Goal: Information Seeking & Learning: Learn about a topic

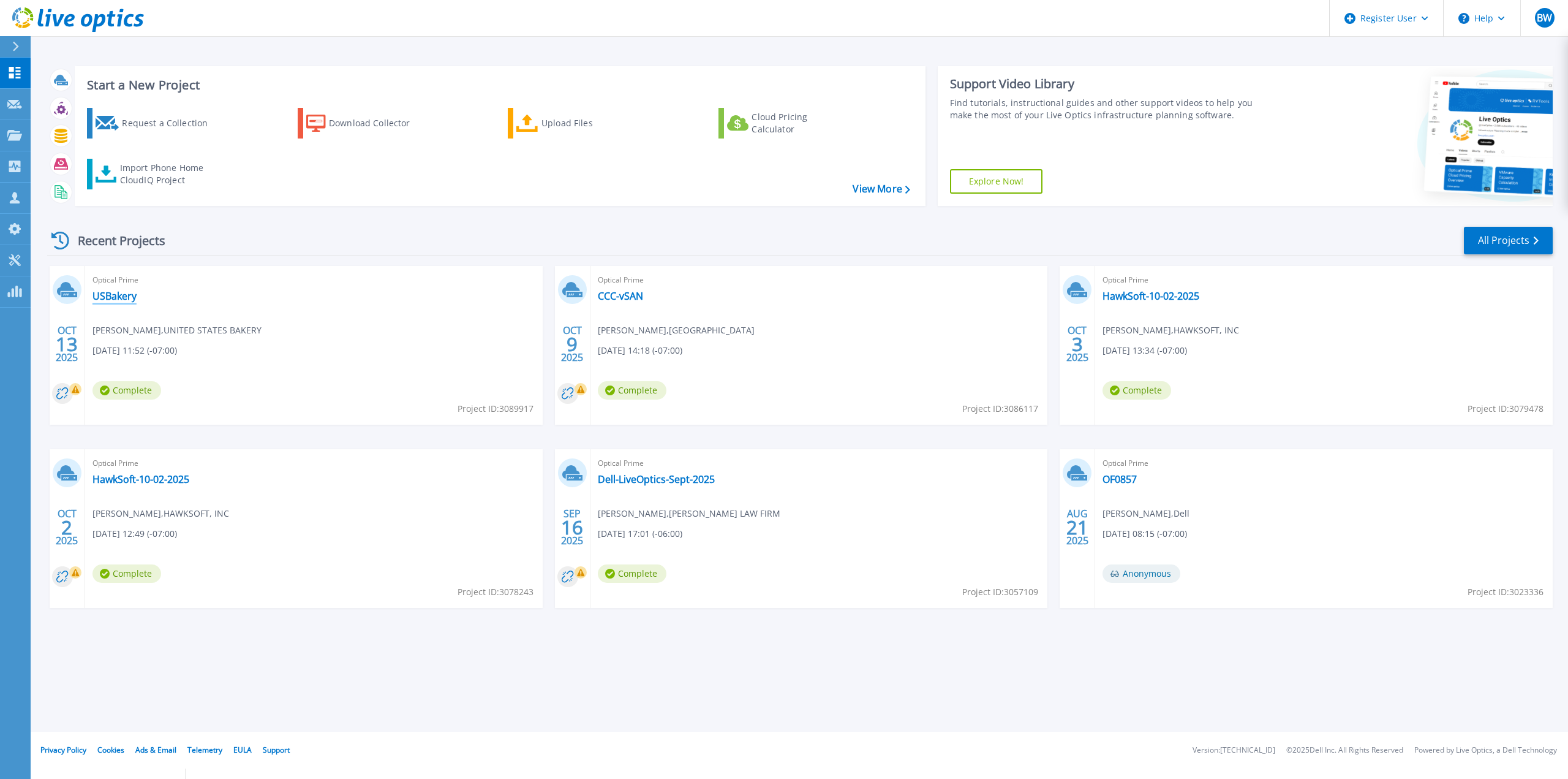
click at [132, 295] on link "USBakery" at bounding box center [114, 296] width 44 height 12
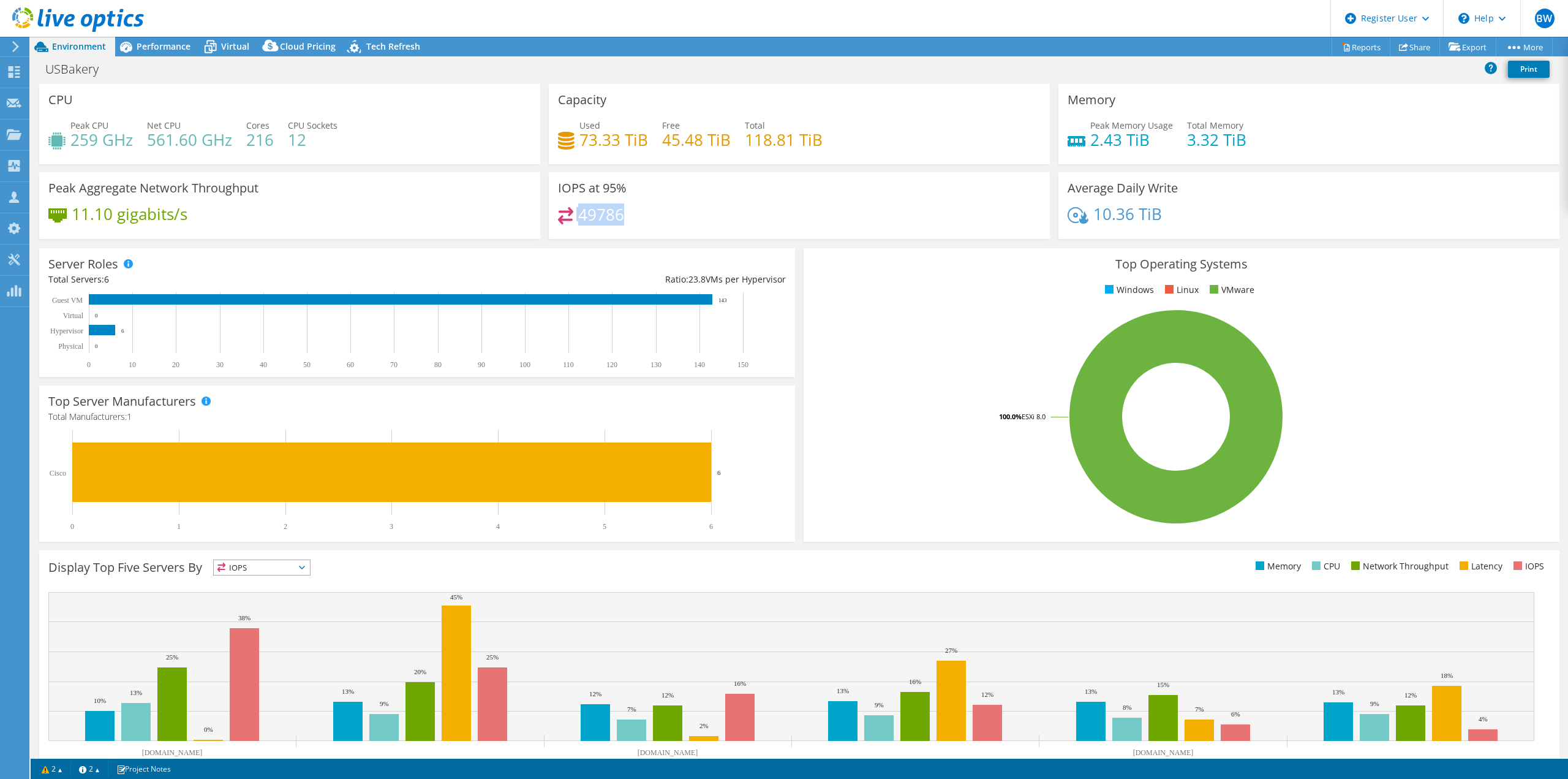
drag, startPoint x: 619, startPoint y: 216, endPoint x: 554, endPoint y: 216, distance: 65.0
click at [554, 216] on div "IOPS at 95% 49786" at bounding box center [799, 205] width 501 height 67
drag, startPoint x: 652, startPoint y: 206, endPoint x: 561, endPoint y: 192, distance: 92.1
click at [561, 193] on h3 "IOPS at 95%" at bounding box center [592, 188] width 69 height 14
drag, startPoint x: 615, startPoint y: 214, endPoint x: 561, endPoint y: 203, distance: 55.1
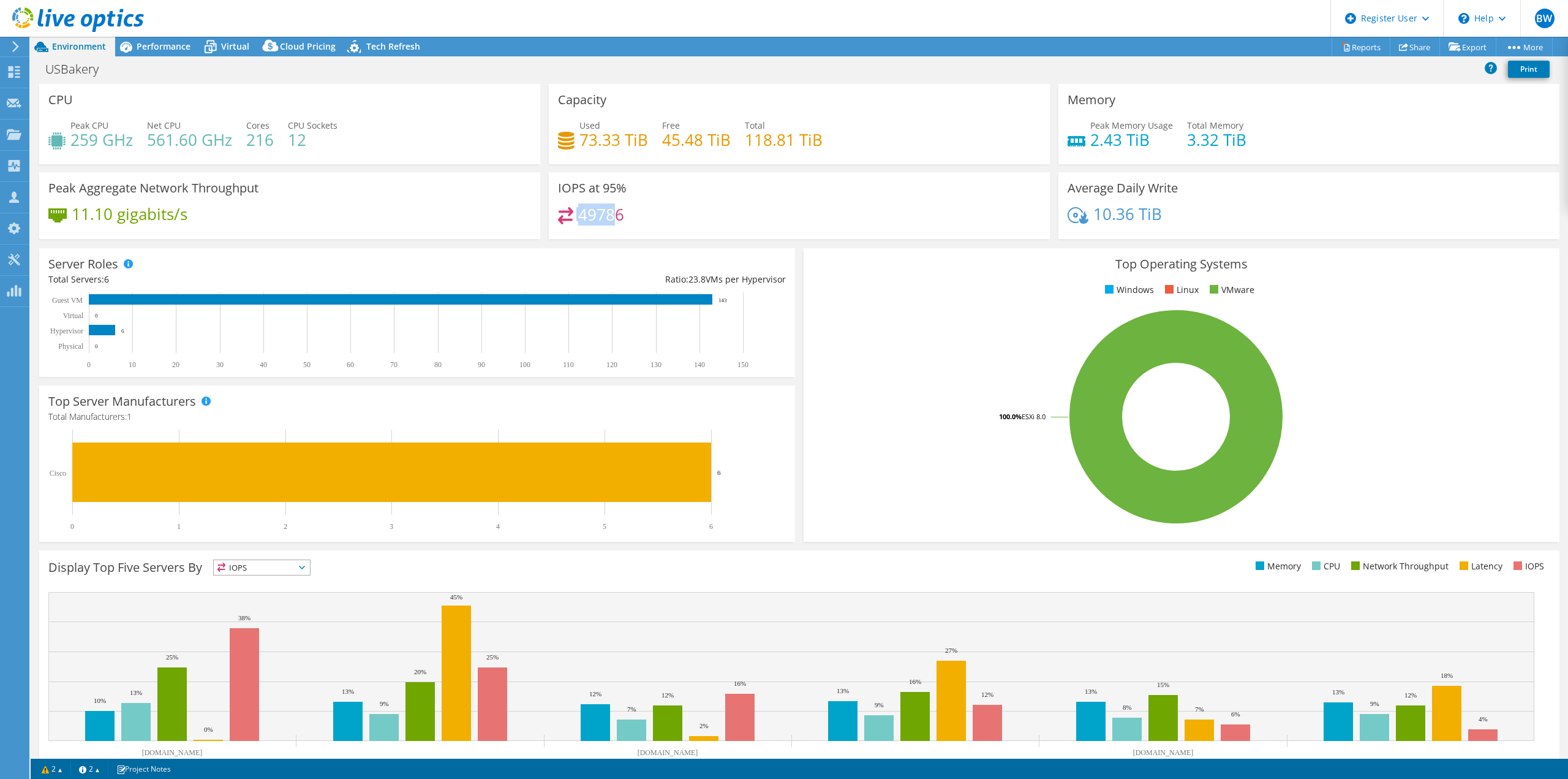
click at [559, 202] on div "IOPS at 95% 49786" at bounding box center [799, 205] width 501 height 67
click at [597, 210] on h4 "49786" at bounding box center [601, 215] width 46 height 14
drag, startPoint x: 651, startPoint y: 205, endPoint x: 590, endPoint y: 229, distance: 65.6
click at [590, 229] on div "IOPS at 95% 49786" at bounding box center [799, 205] width 501 height 67
click at [566, 331] on rect at bounding box center [411, 330] width 726 height 77
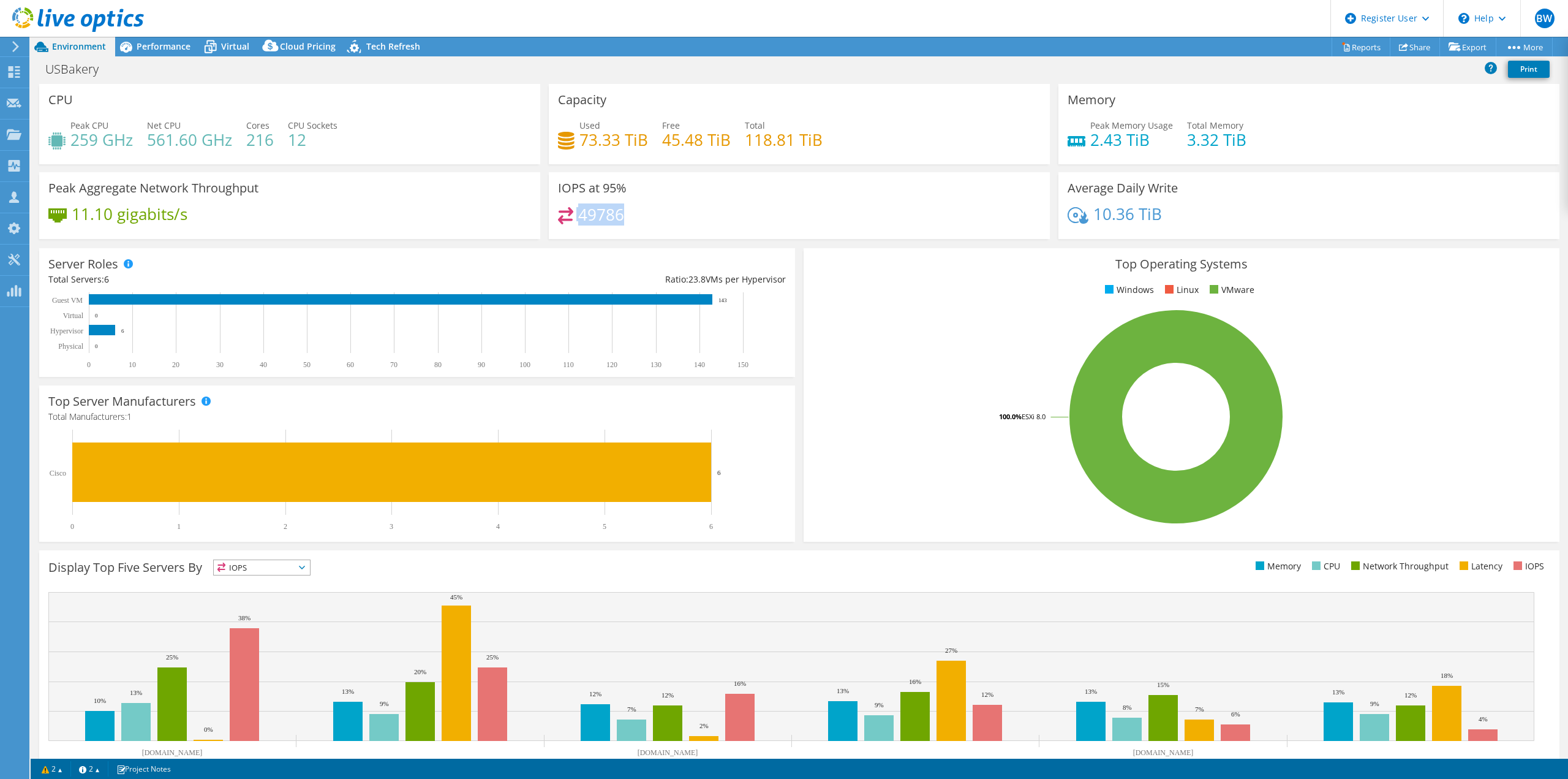
click at [595, 267] on div "Server Roles Physical Servers represent bare metal servers that were targets of…" at bounding box center [417, 313] width 756 height 129
click at [690, 181] on div "IOPS at 95% 49786" at bounding box center [799, 205] width 501 height 67
click at [306, 50] on span "Cloud Pricing" at bounding box center [308, 46] width 56 height 12
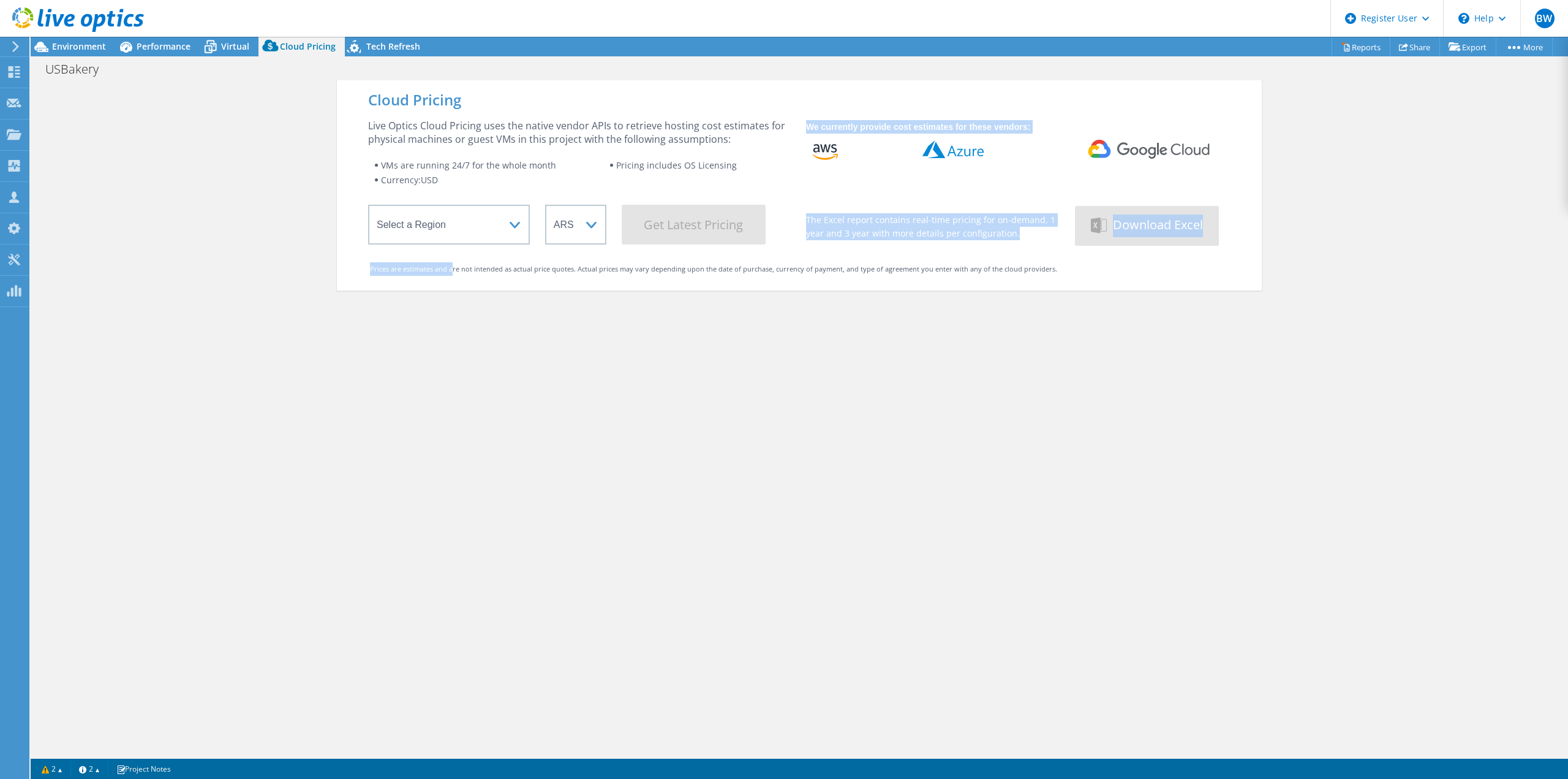
click at [447, 246] on div "Cloud Pricing Live Optics Cloud Pricing uses the native vendor APIs to retrieve…" at bounding box center [799, 185] width 925 height 210
click at [498, 199] on div "Live Optics Cloud Pricing uses the native vendor APIs to retrieve hosting cost …" at bounding box center [579, 181] width 423 height 126
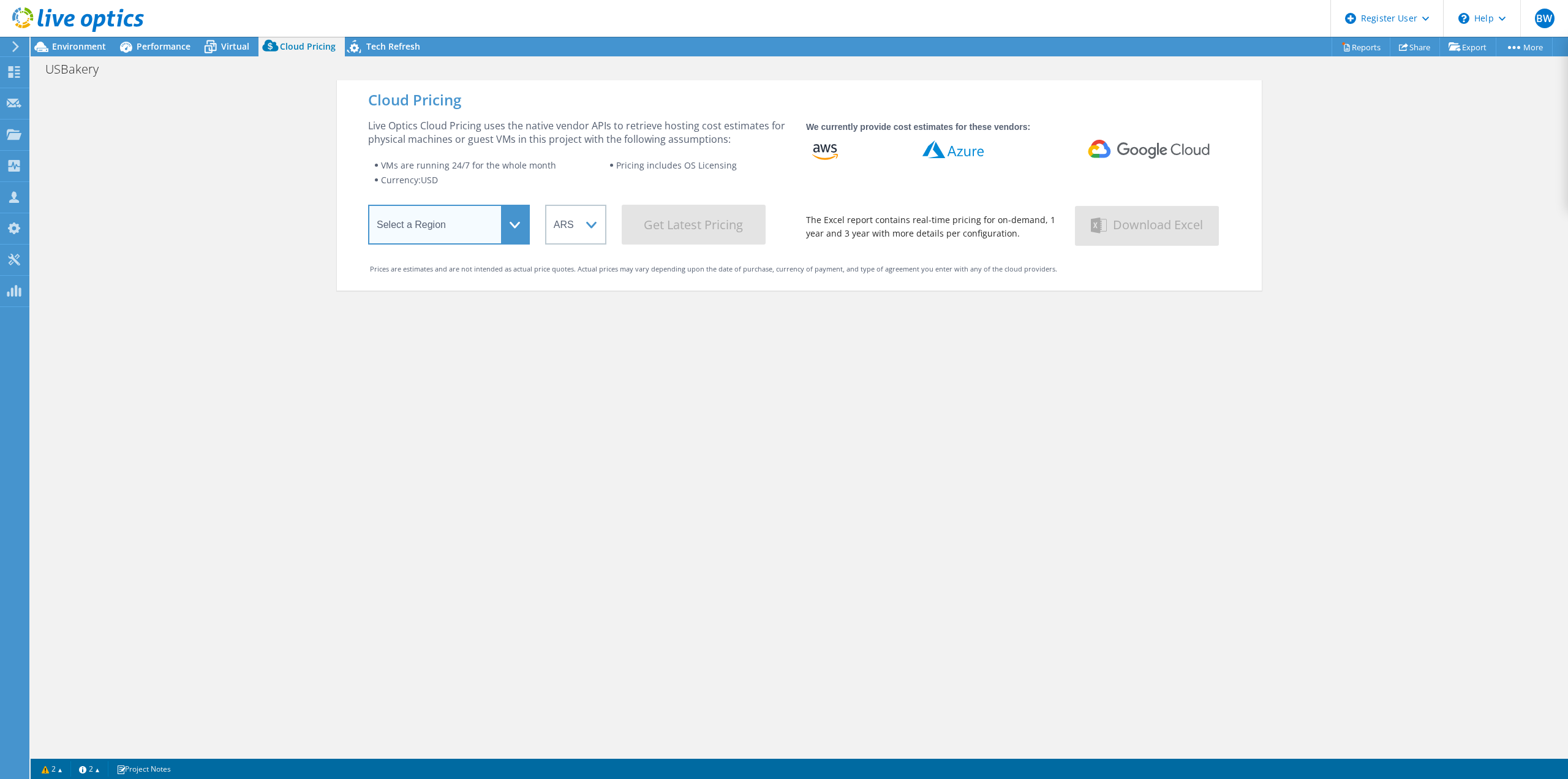
click at [500, 229] on select "Select a Region [GEOGRAPHIC_DATA] ([GEOGRAPHIC_DATA]) [GEOGRAPHIC_DATA] ([GEOGR…" at bounding box center [449, 224] width 162 height 40
select select "USWest"
click at [368, 207] on select "Select a Region [GEOGRAPHIC_DATA] ([GEOGRAPHIC_DATA]) [GEOGRAPHIC_DATA] ([GEOGR…" at bounding box center [449, 224] width 162 height 40
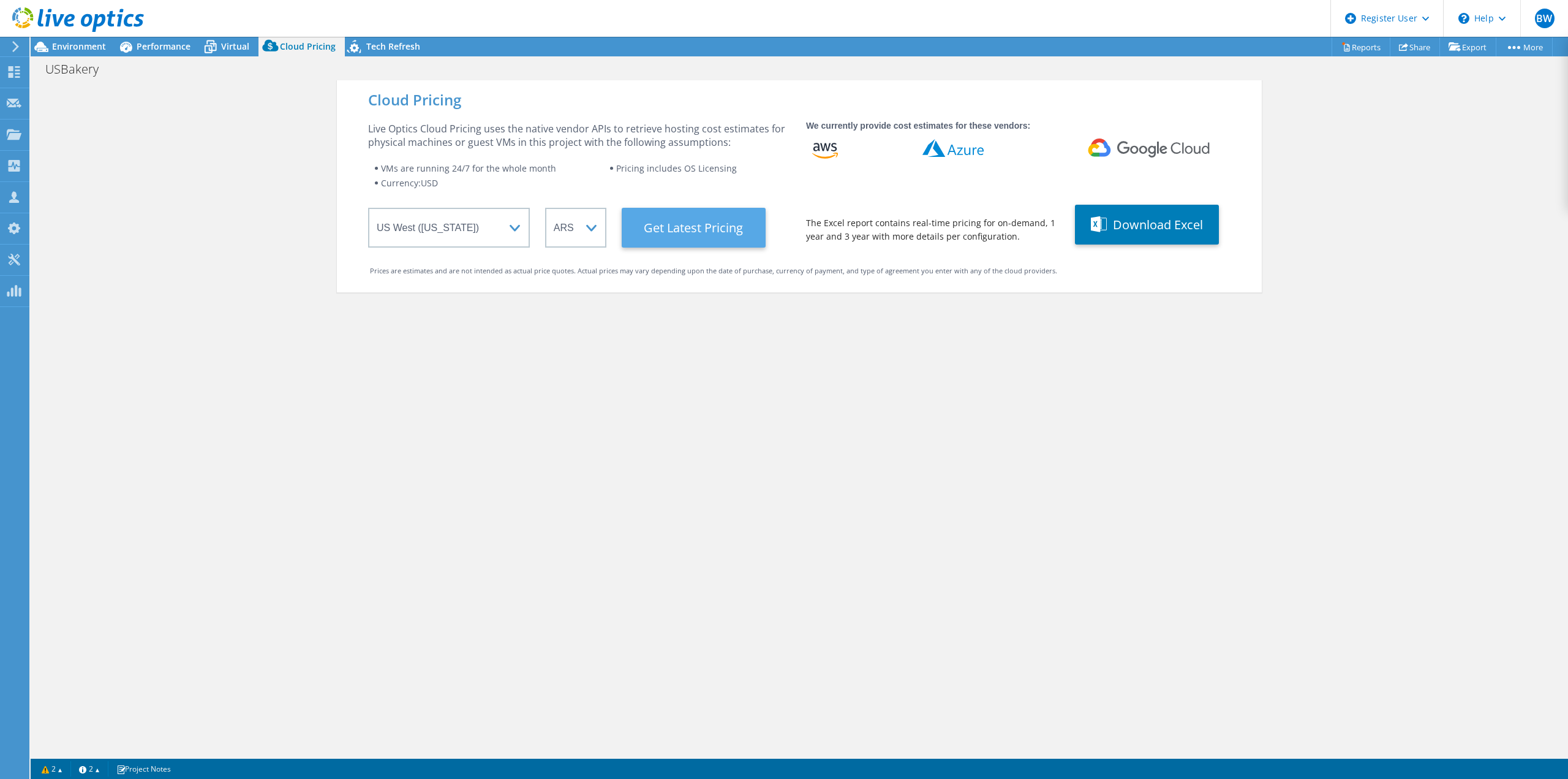
click at [716, 215] on Latest "Get Latest Pricing" at bounding box center [693, 228] width 144 height 40
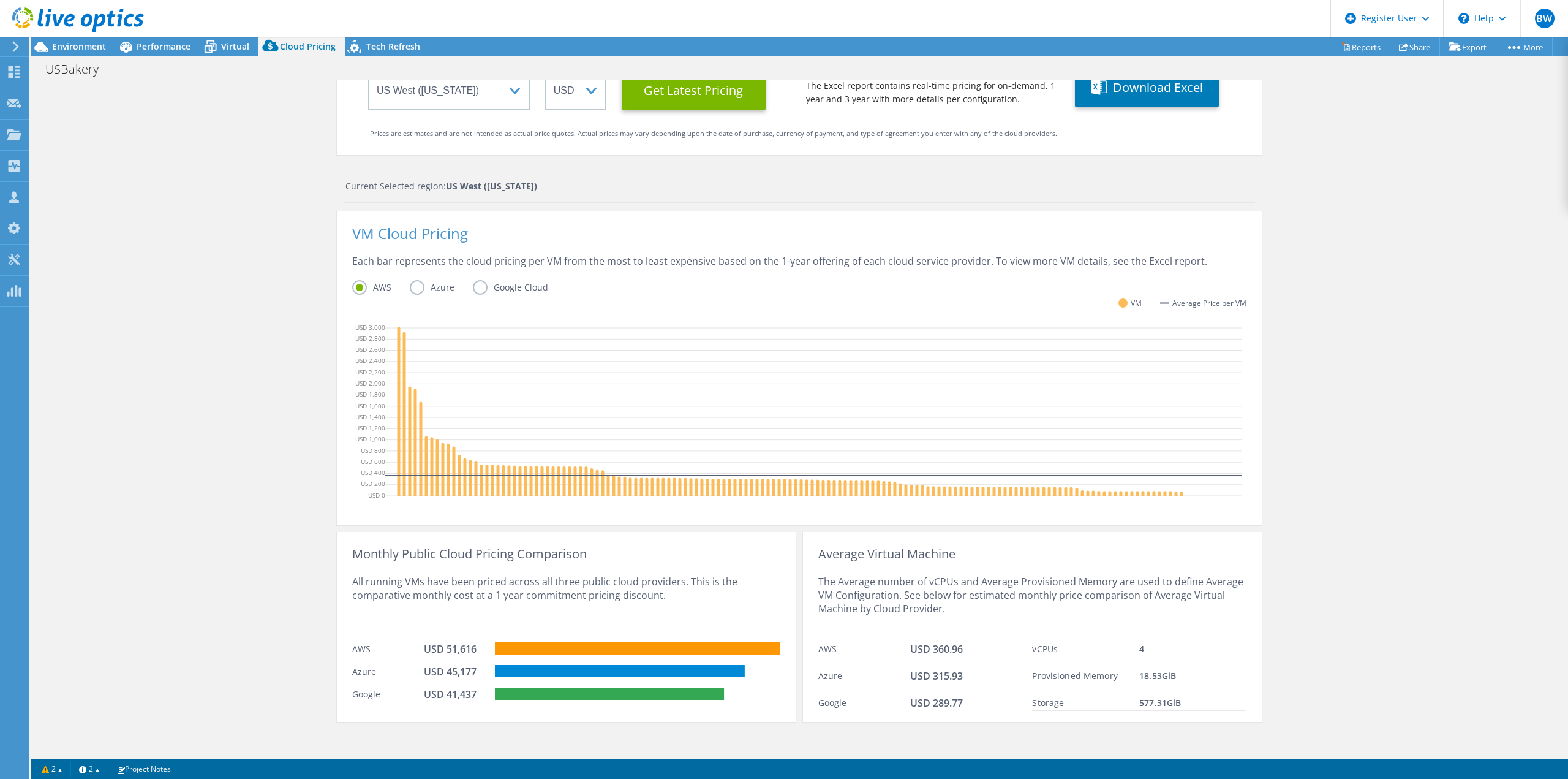
scroll to position [144, 0]
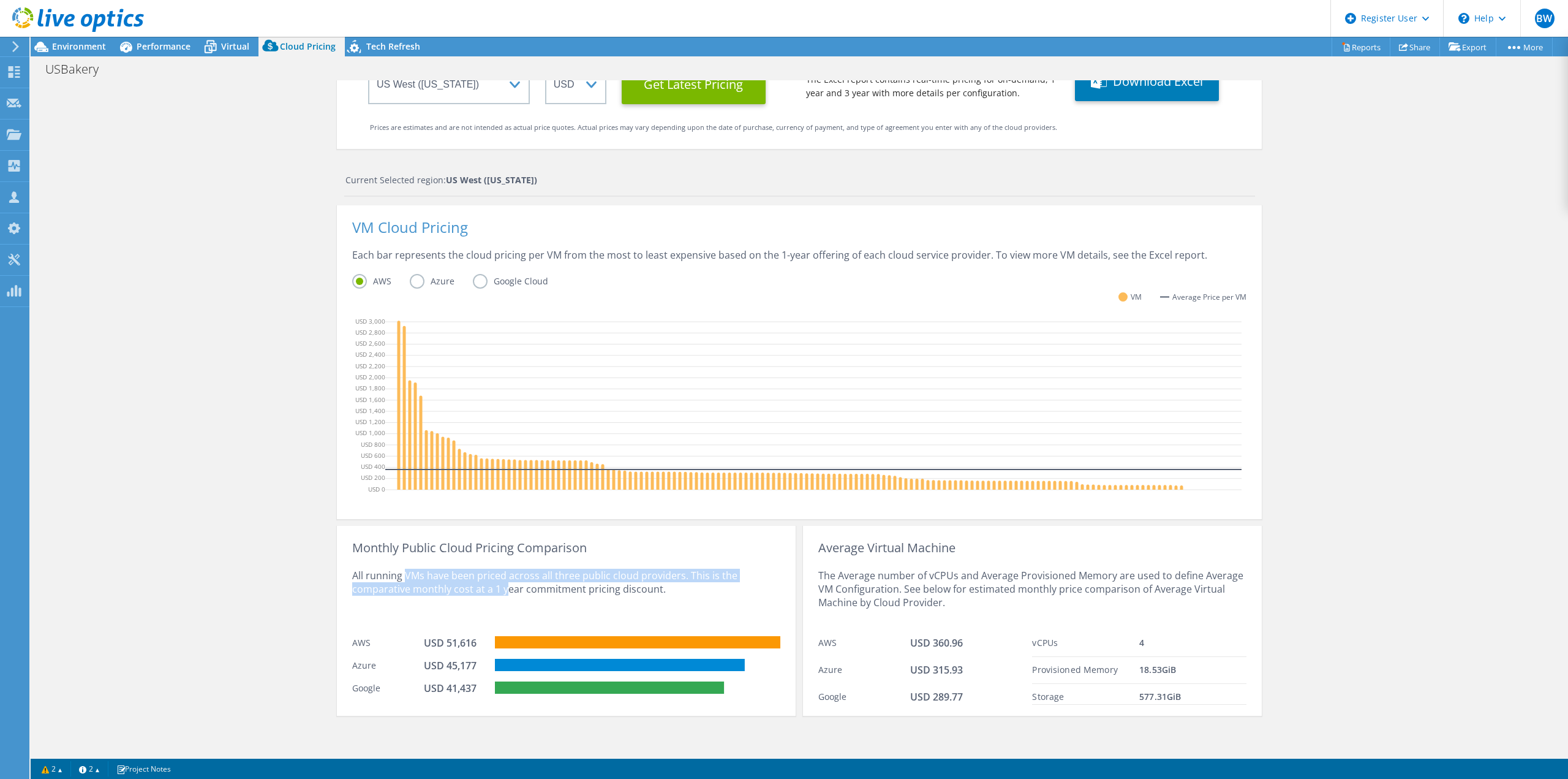
drag, startPoint x: 399, startPoint y: 565, endPoint x: 504, endPoint y: 627, distance: 121.9
click at [504, 627] on div "All running VMs have been priced across all three public cloud providers. This …" at bounding box center [567, 592] width 428 height 76
drag, startPoint x: 462, startPoint y: 621, endPoint x: 444, endPoint y: 606, distance: 23.4
drag, startPoint x: 444, startPoint y: 606, endPoint x: 334, endPoint y: 603, distance: 110.0
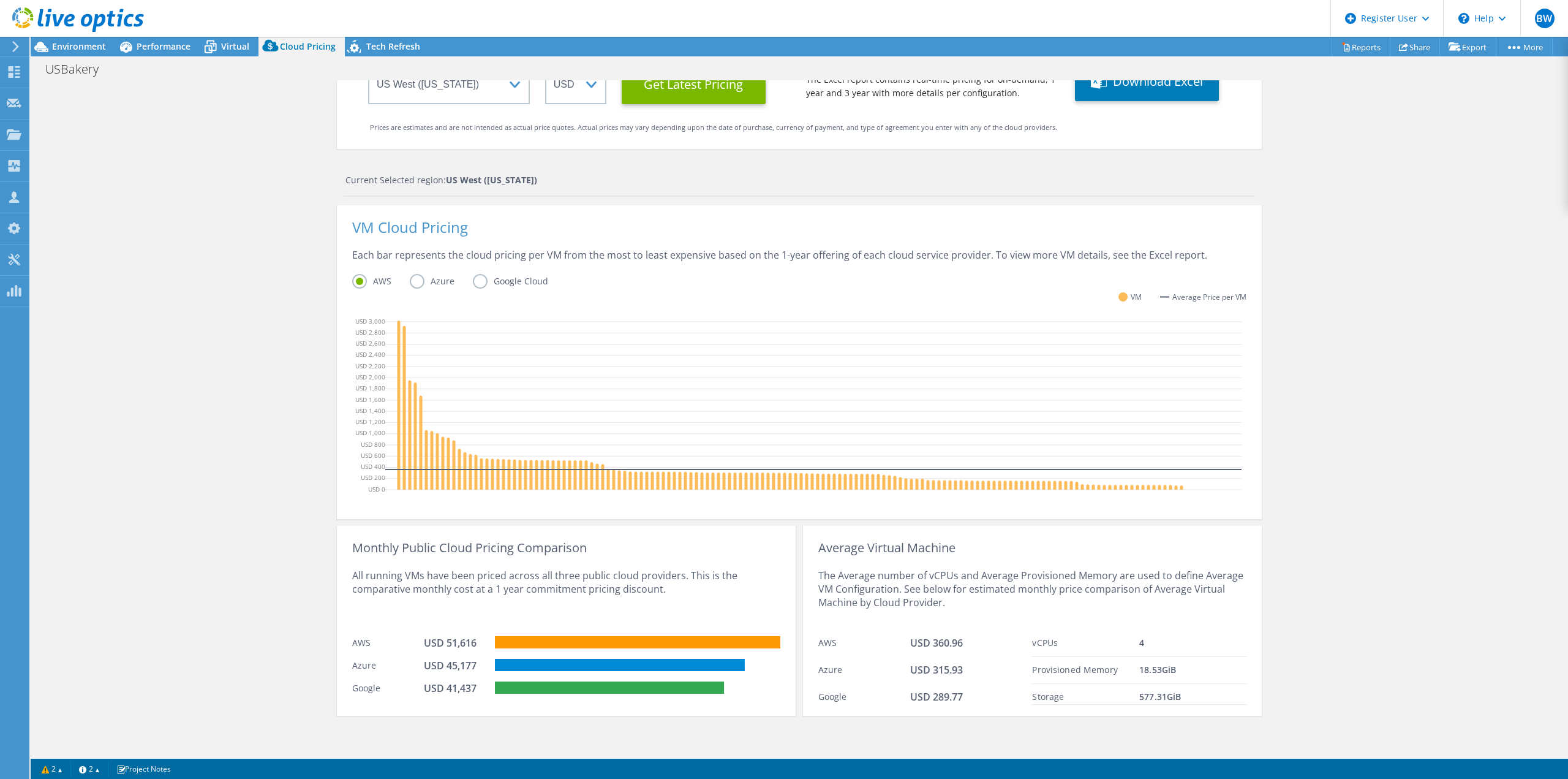
click at [337, 603] on div "Monthly Public Cloud Pricing Comparison All running VMs have been priced across…" at bounding box center [567, 620] width 459 height 190
click at [257, 407] on div "Cloud Pricing Live Optics Cloud Pricing uses the native vendor APIs to retrieve…" at bounding box center [799, 346] width 1537 height 818
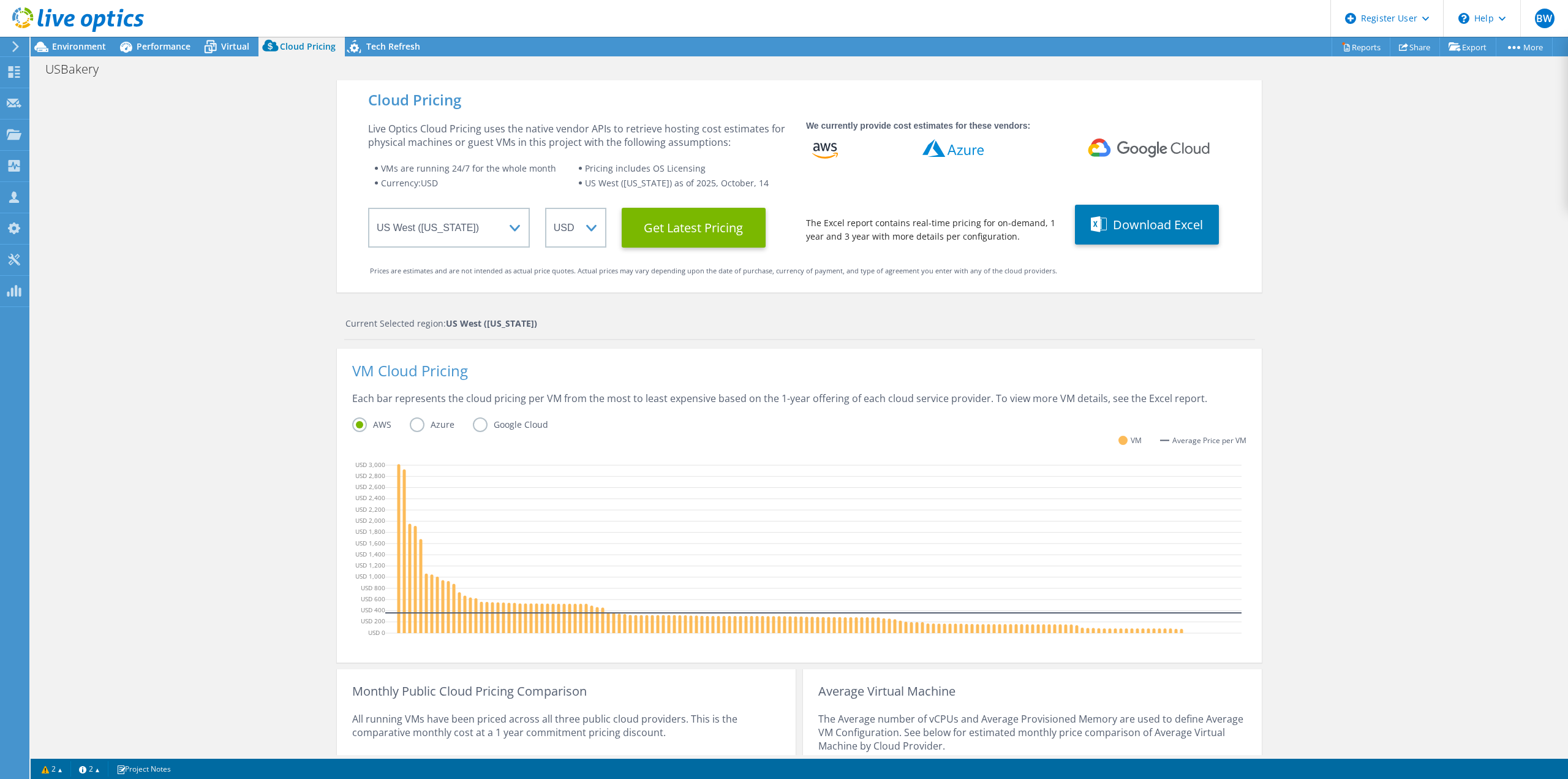
scroll to position [0, 0]
click at [76, 47] on span "Environment" at bounding box center [79, 46] width 54 height 12
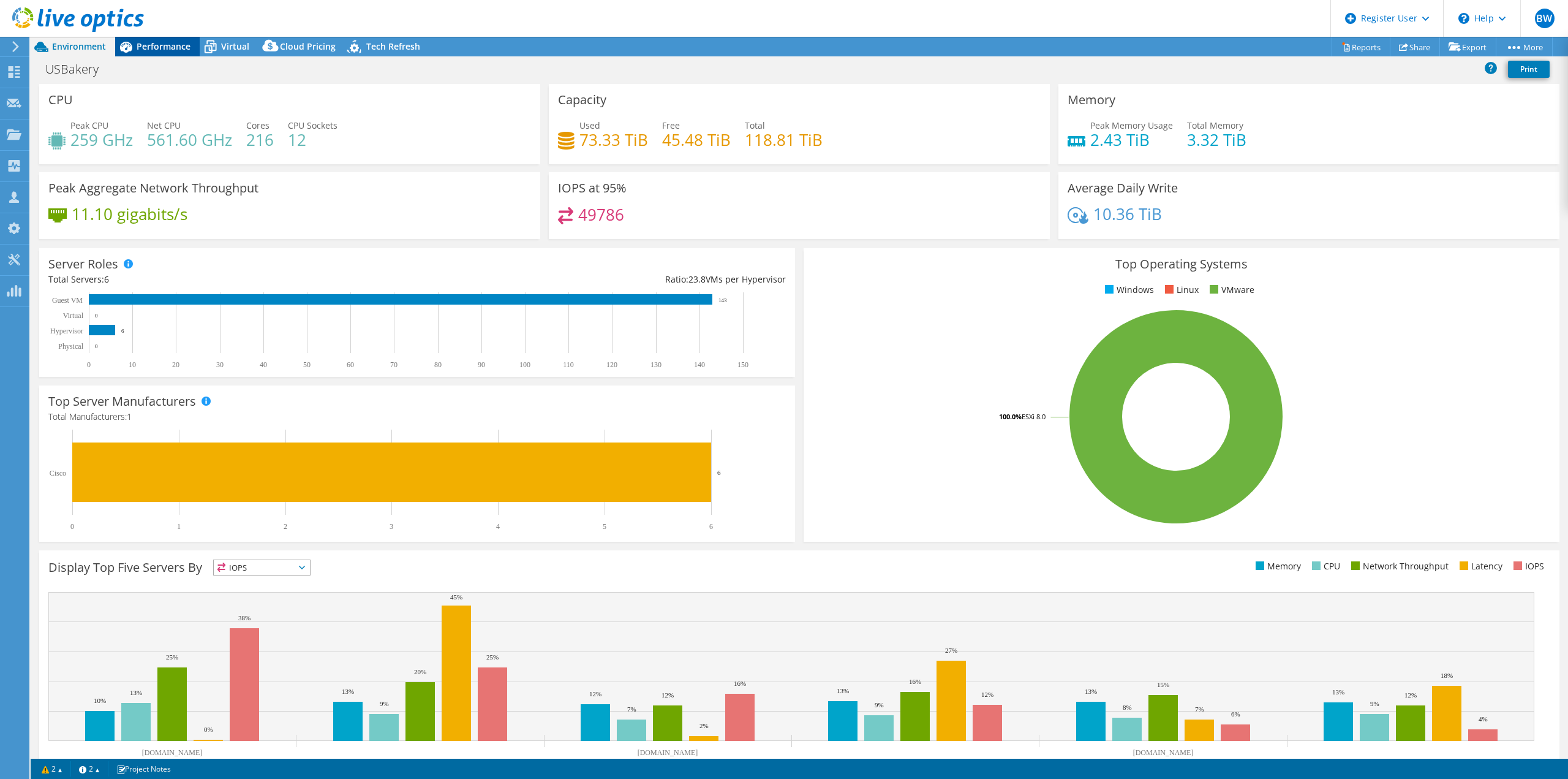
click at [150, 50] on span "Performance" at bounding box center [163, 46] width 54 height 12
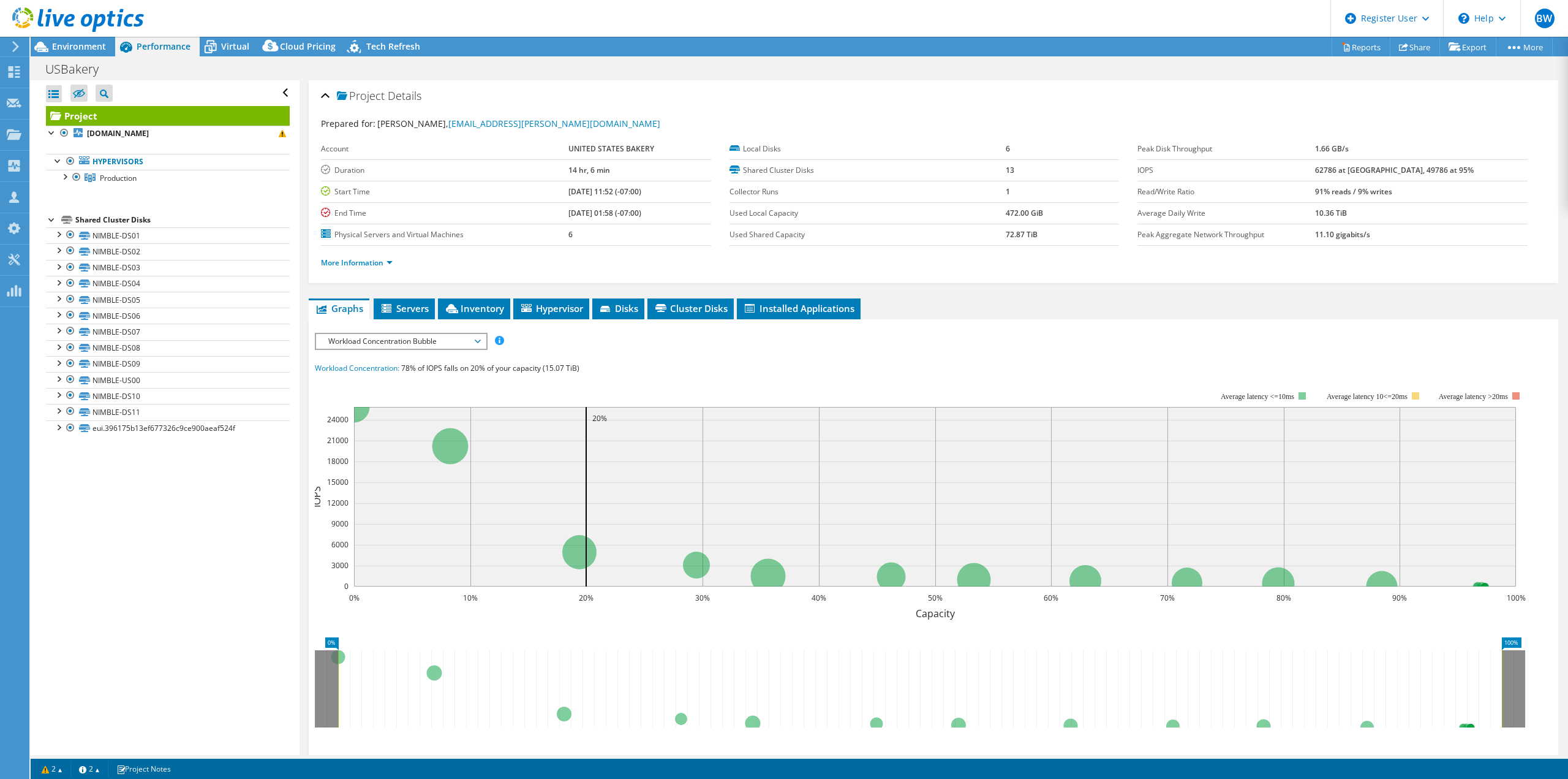
click at [272, 593] on div "Open All Close All Hide Excluded Nodes Project Tree Filter" at bounding box center [165, 417] width 268 height 674
click at [119, 159] on link "Hypervisors" at bounding box center [168, 162] width 244 height 16
click at [401, 314] on span "Servers" at bounding box center [404, 308] width 49 height 12
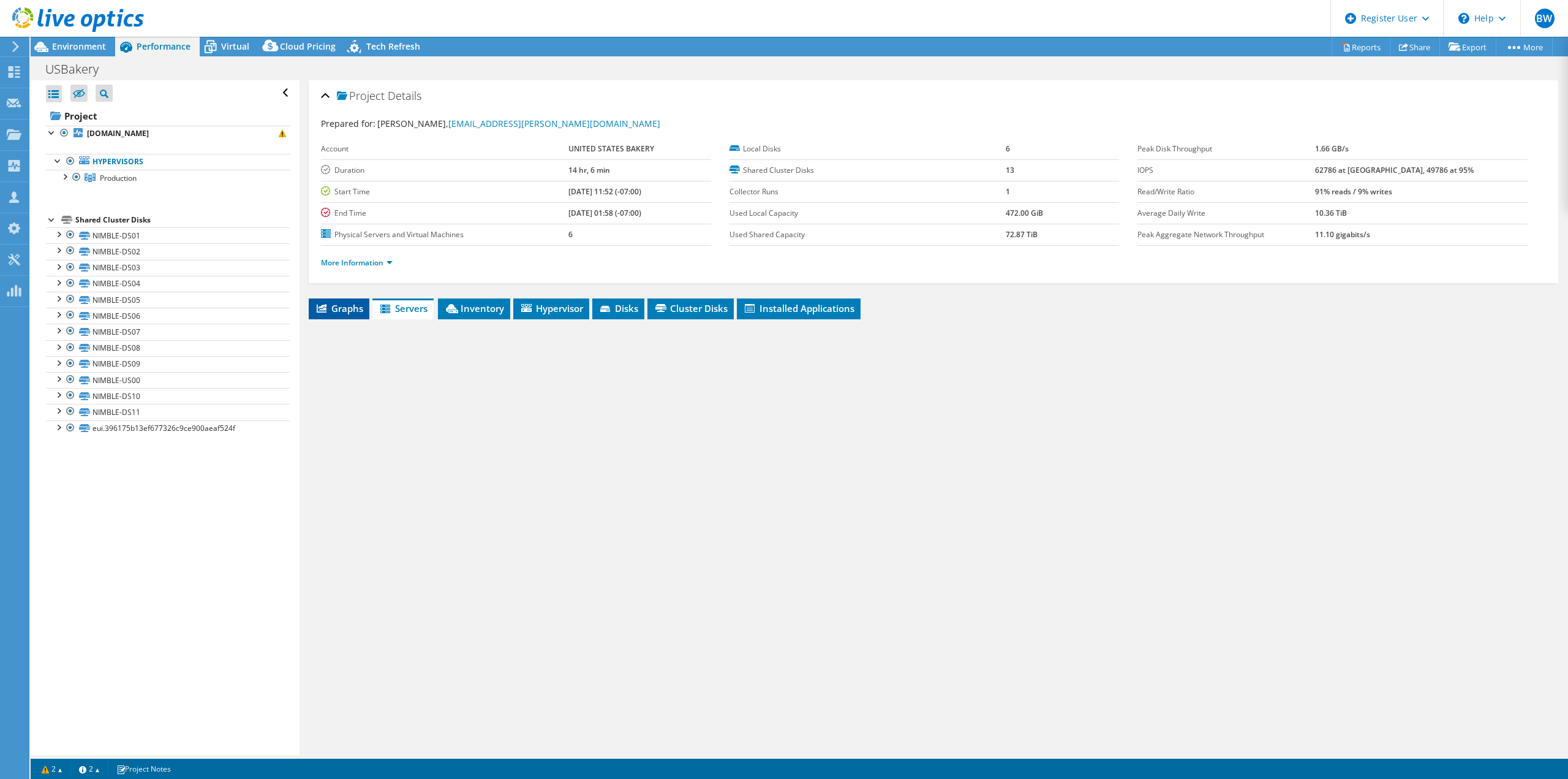
click at [344, 304] on span "Graphs" at bounding box center [339, 308] width 48 height 12
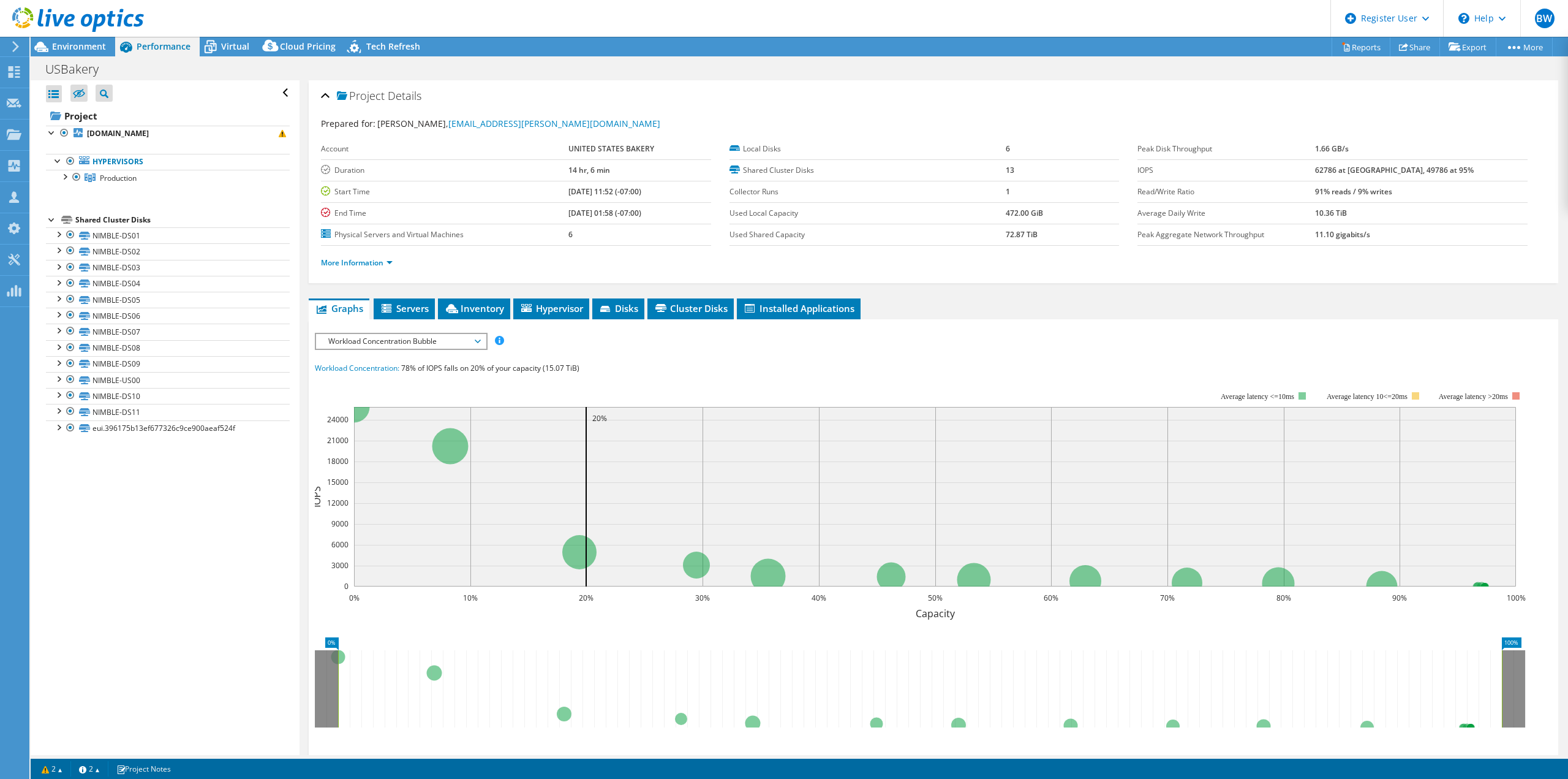
click at [403, 338] on span "Workload Concentration Bubble" at bounding box center [401, 340] width 157 height 15
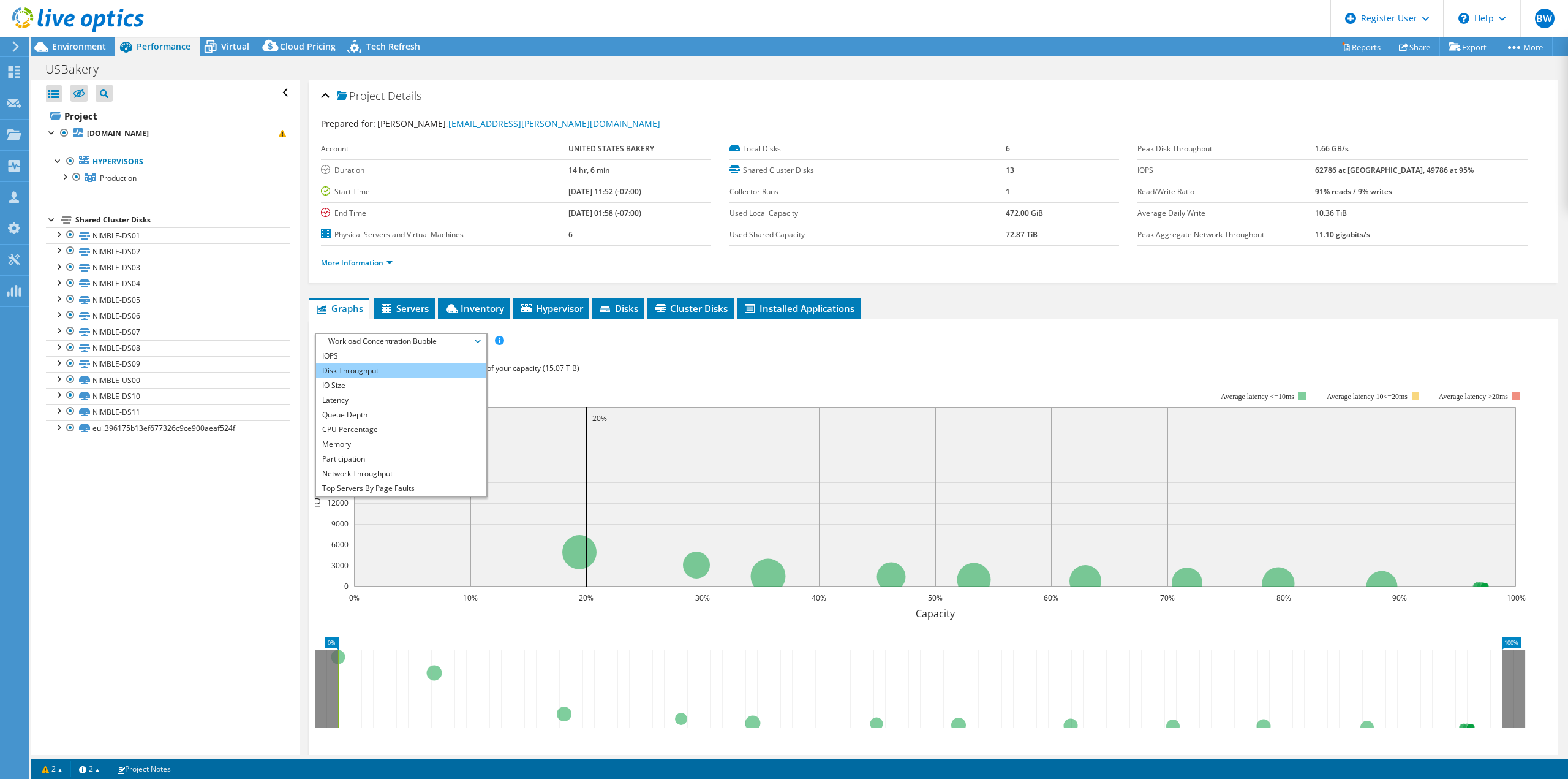
click at [378, 364] on li "Disk Throughput" at bounding box center [401, 371] width 169 height 15
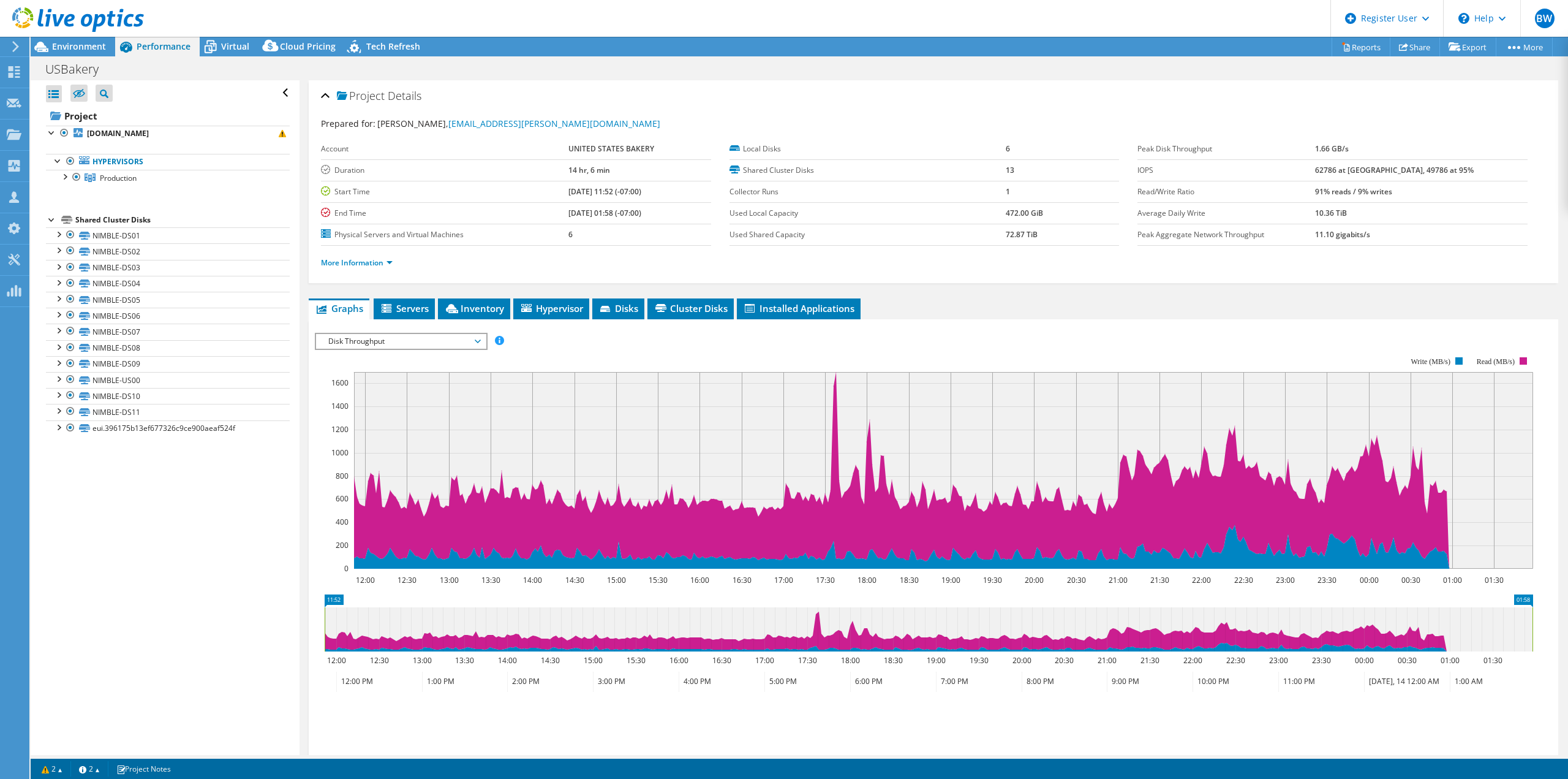
click at [362, 353] on div at bounding box center [933, 542] width 1237 height 419
click at [366, 340] on span "Disk Throughput" at bounding box center [401, 340] width 157 height 15
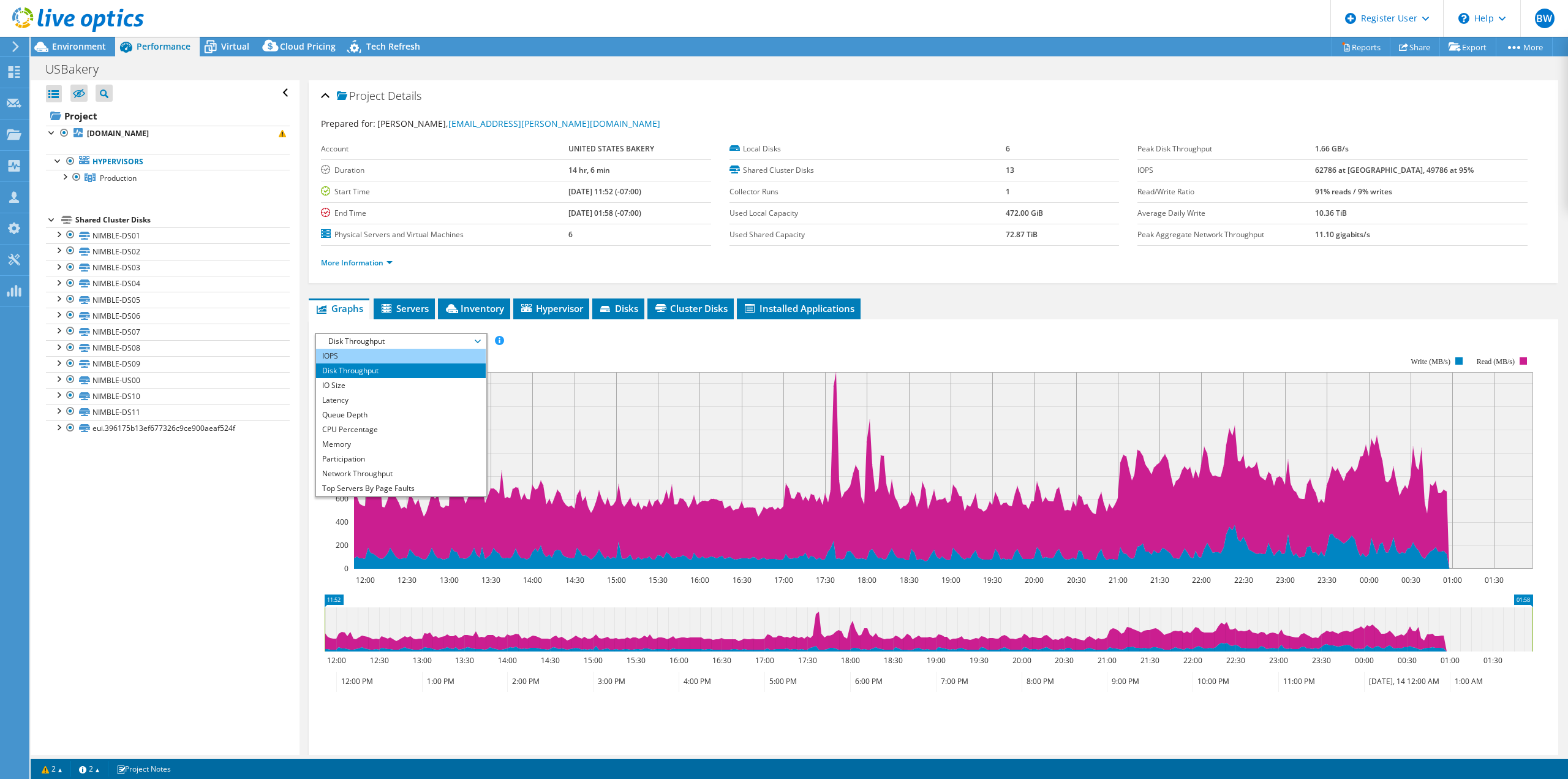
click at [357, 360] on li "IOPS" at bounding box center [401, 355] width 169 height 15
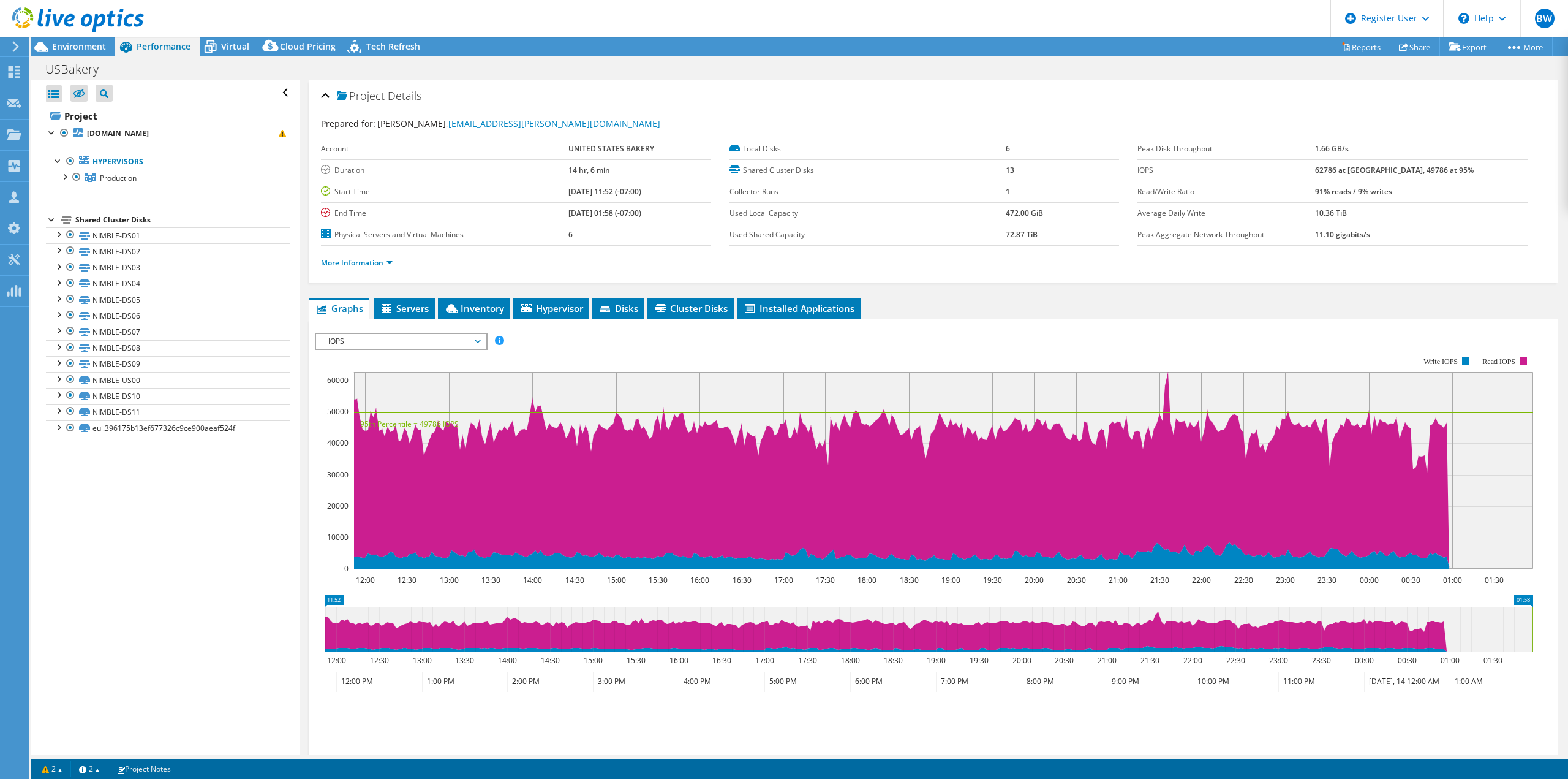
click at [395, 340] on span "IOPS" at bounding box center [401, 340] width 157 height 15
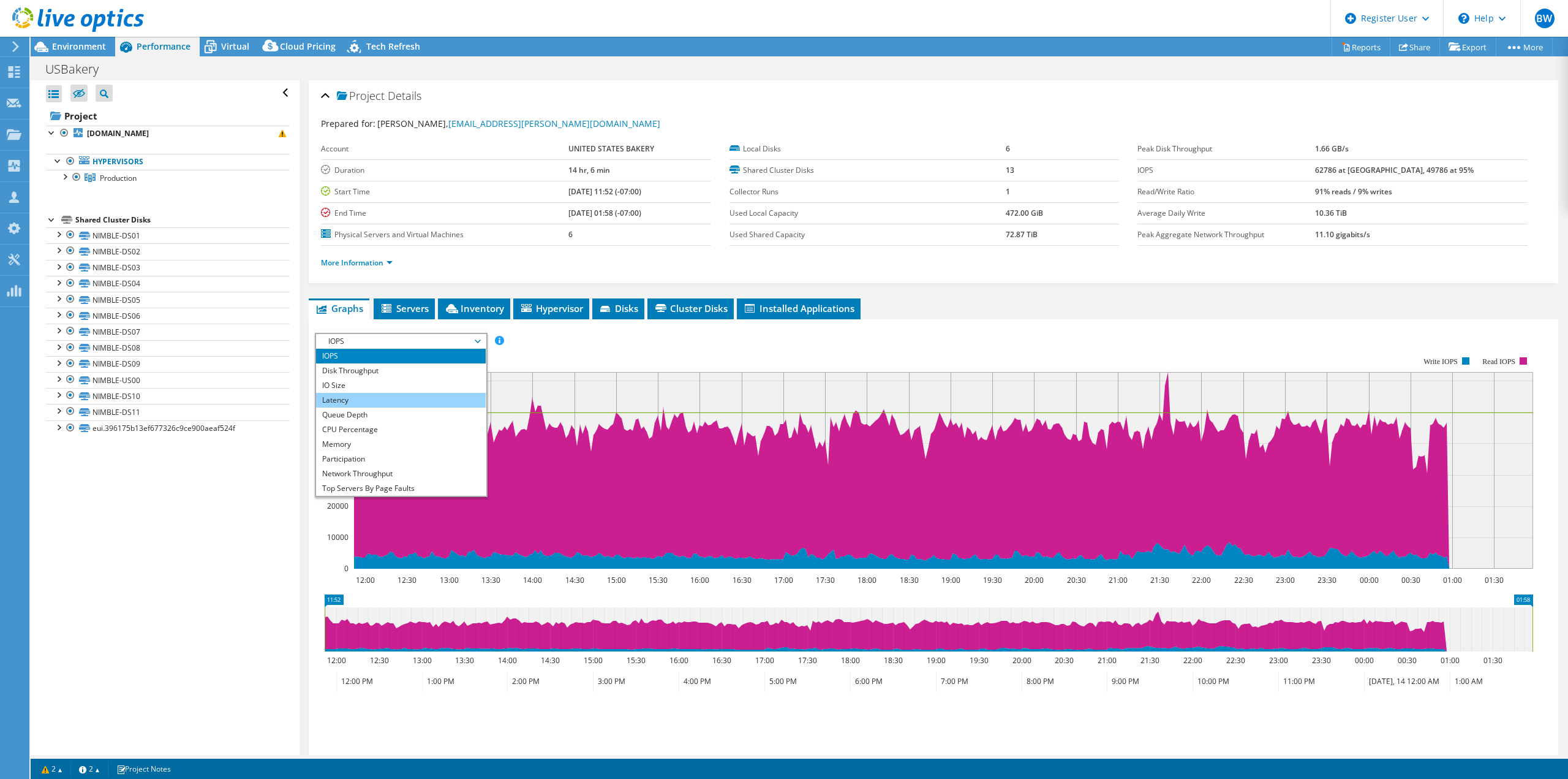
click at [374, 405] on li "Latency" at bounding box center [401, 400] width 169 height 15
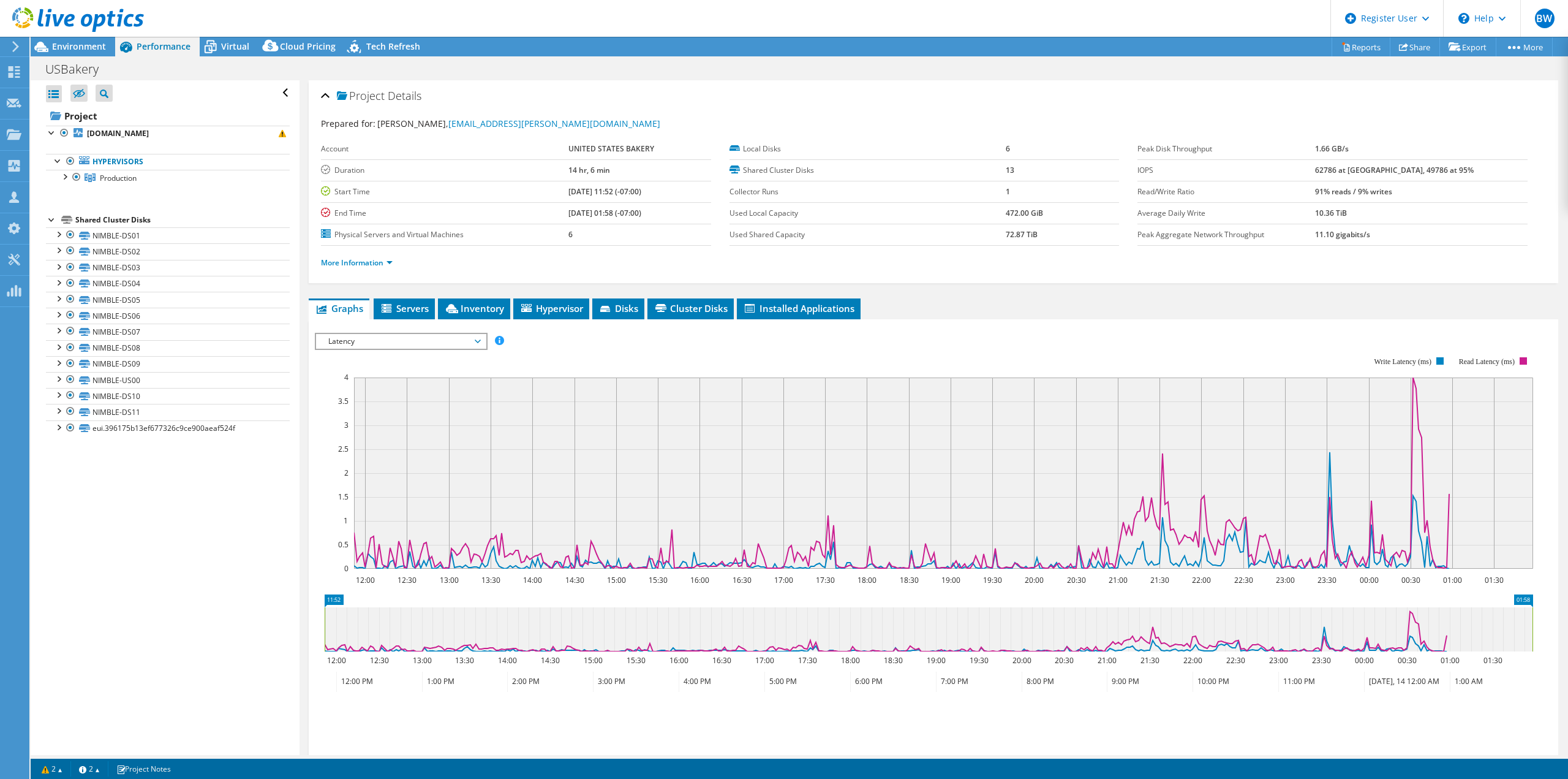
click at [413, 335] on span "Latency" at bounding box center [401, 340] width 157 height 15
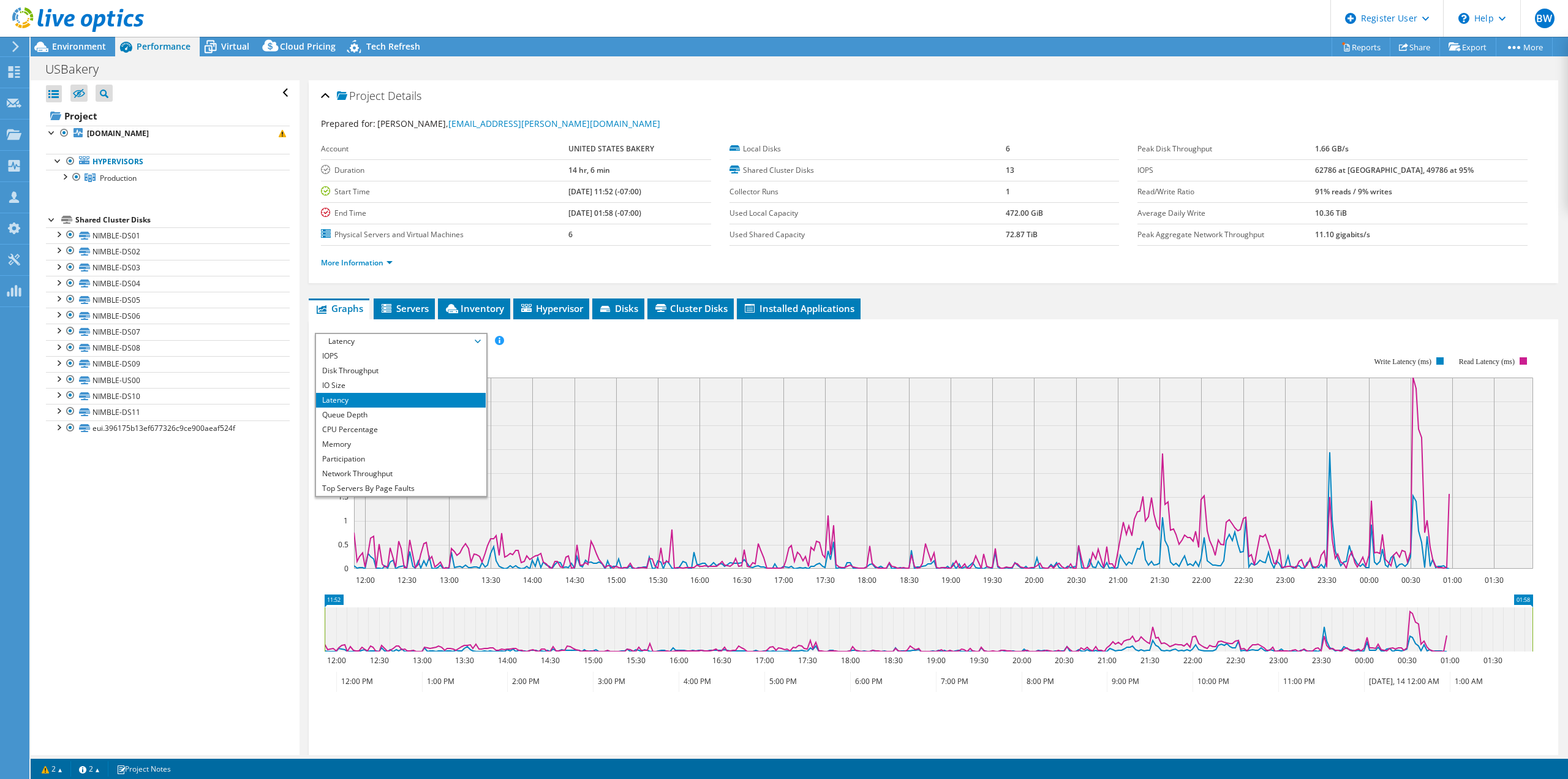
click at [213, 523] on div "Open All Close All Hide Excluded Nodes Project Tree Filter" at bounding box center [165, 417] width 268 height 674
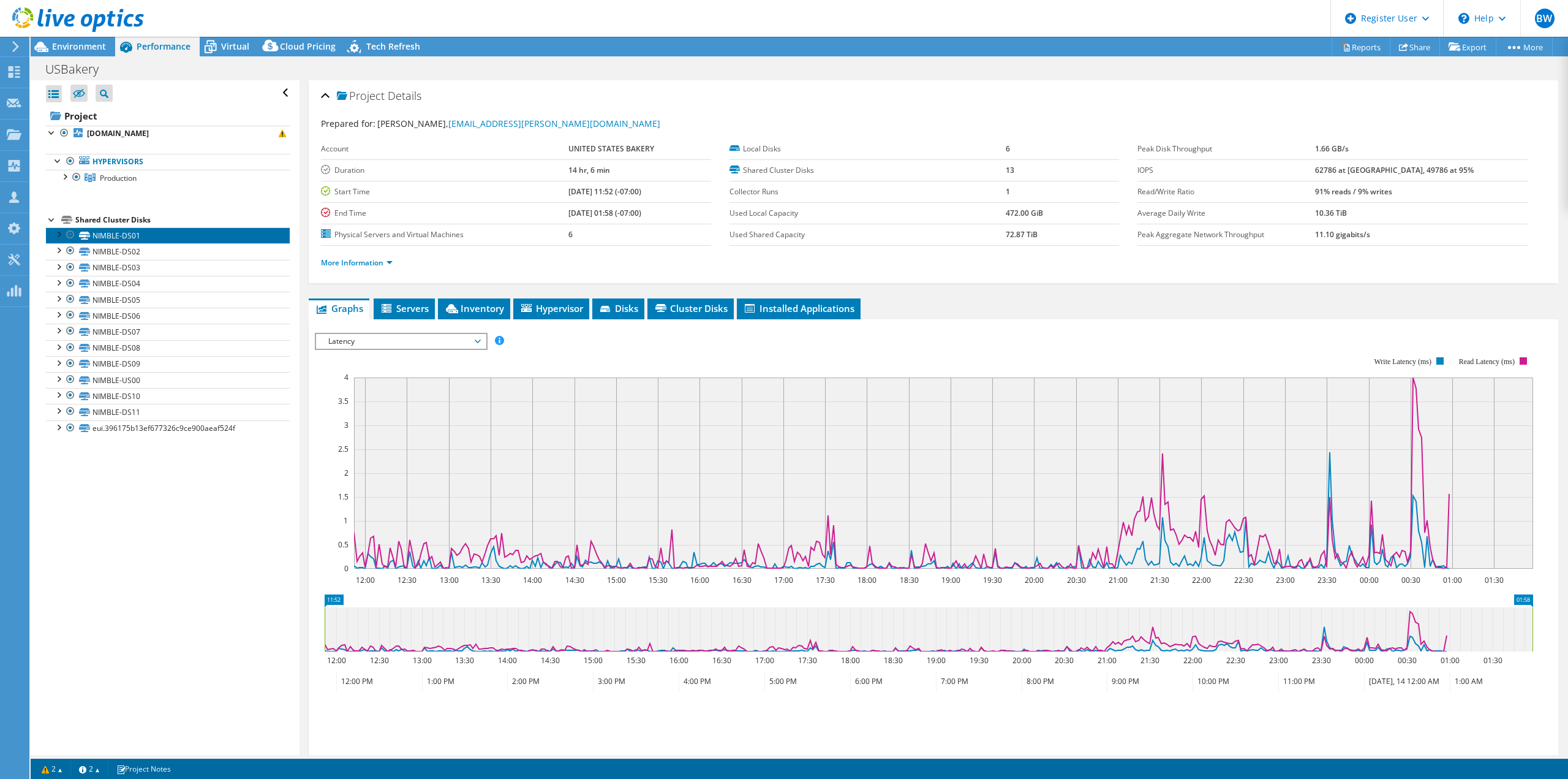
click at [107, 239] on link "NIMBLE-DS01" at bounding box center [168, 235] width 244 height 16
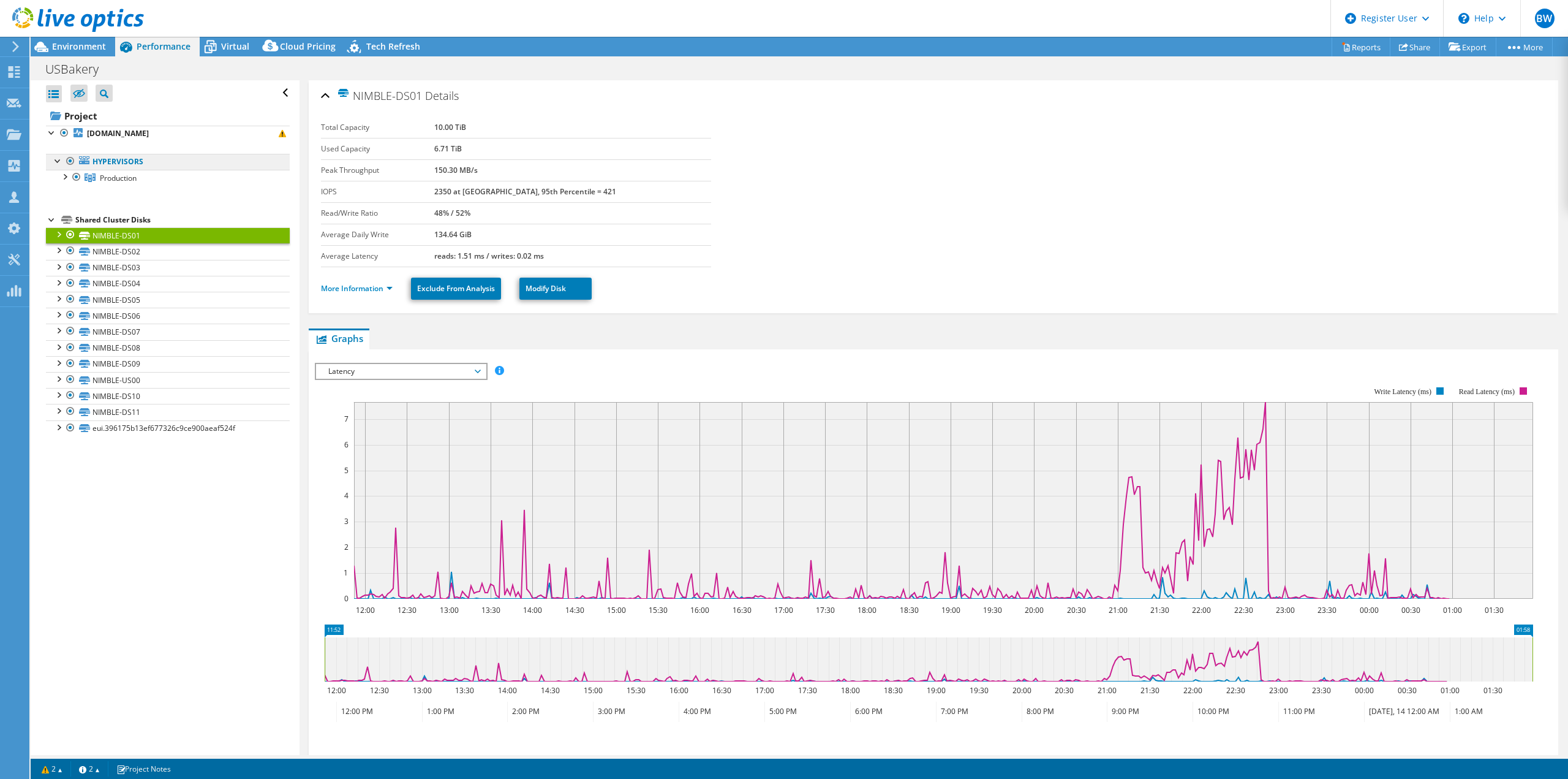
click at [99, 167] on li "Hypervisors Production [DOMAIN_NAME]" at bounding box center [168, 169] width 244 height 32
click at [101, 131] on b "[DOMAIN_NAME]" at bounding box center [118, 133] width 62 height 10
